Goal: Find specific page/section: Find specific page/section

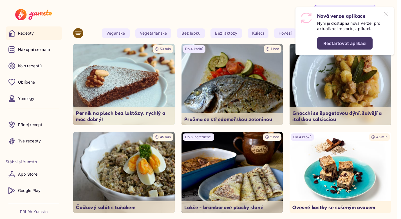
click at [328, 44] on div "Restartovat aplikaci" at bounding box center [344, 43] width 43 height 6
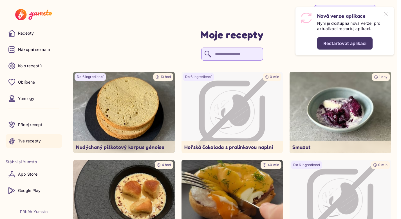
click at [328, 44] on div "Restartovat aplikaci" at bounding box center [344, 43] width 43 height 6
